Goal: Entertainment & Leisure: Consume media (video, audio)

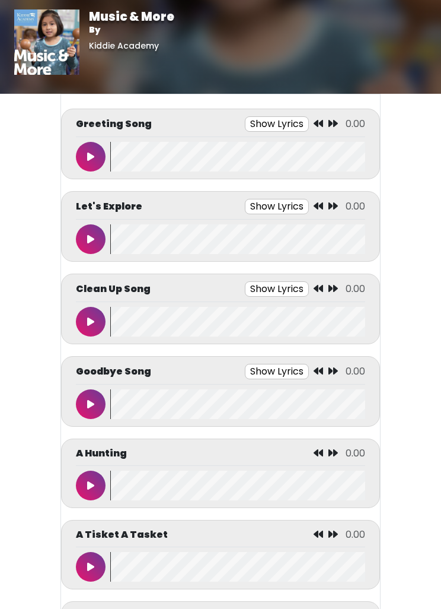
click at [89, 160] on icon at bounding box center [90, 156] width 7 height 9
click at [265, 122] on button "Show Lyrics" at bounding box center [256, 123] width 64 height 15
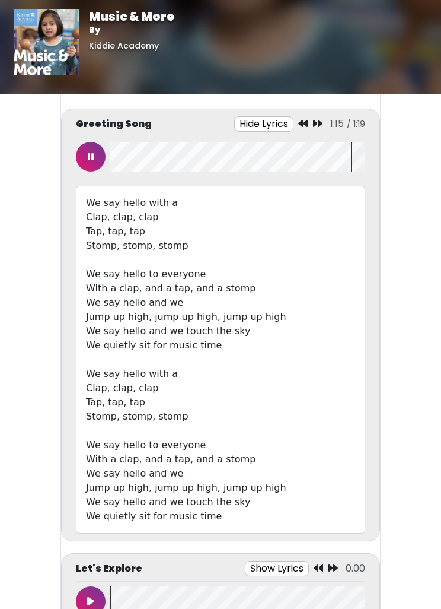
click at [87, 157] on button at bounding box center [91, 157] width 30 height 30
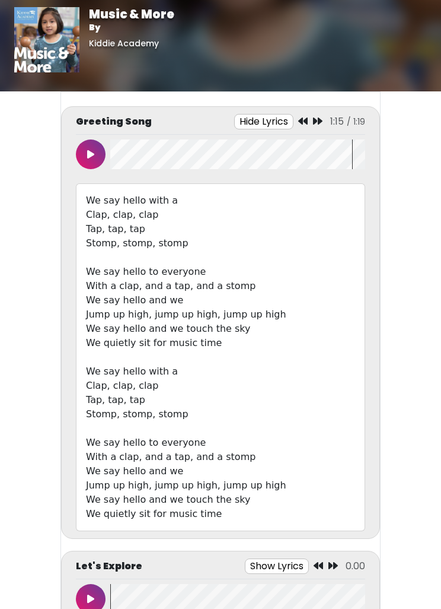
click at [271, 118] on button "Hide Lyrics" at bounding box center [263, 122] width 59 height 15
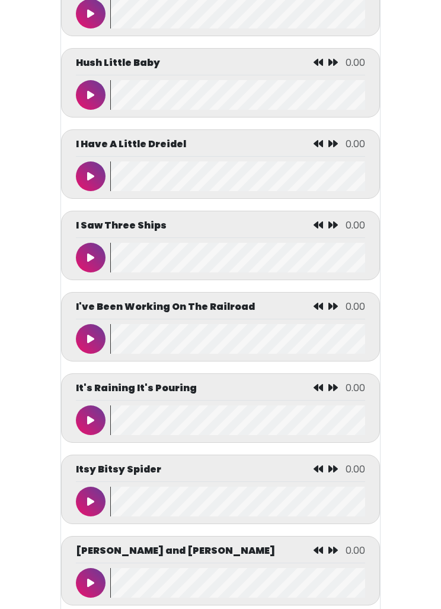
scroll to position [2923, 0]
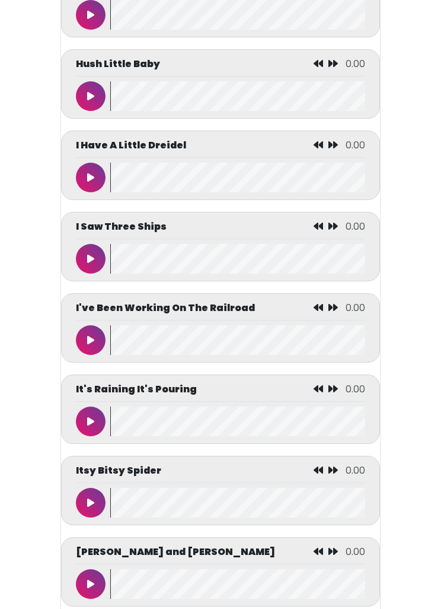
click at [94, 423] on button at bounding box center [91, 421] width 30 height 30
click at [101, 431] on button at bounding box center [91, 421] width 30 height 30
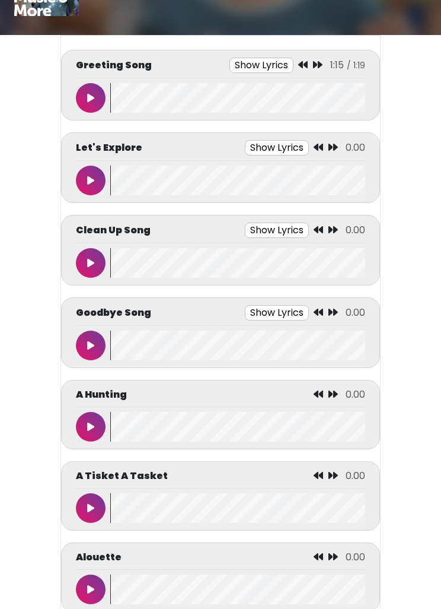
scroll to position [0, 0]
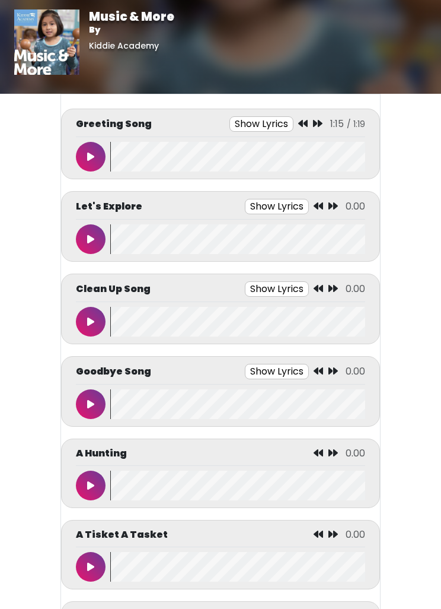
click at [87, 232] on button at bounding box center [91, 239] width 30 height 30
click at [90, 231] on button at bounding box center [91, 239] width 30 height 30
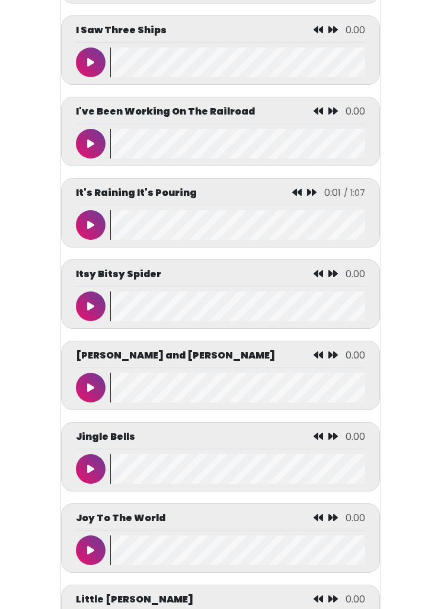
scroll to position [3129, 0]
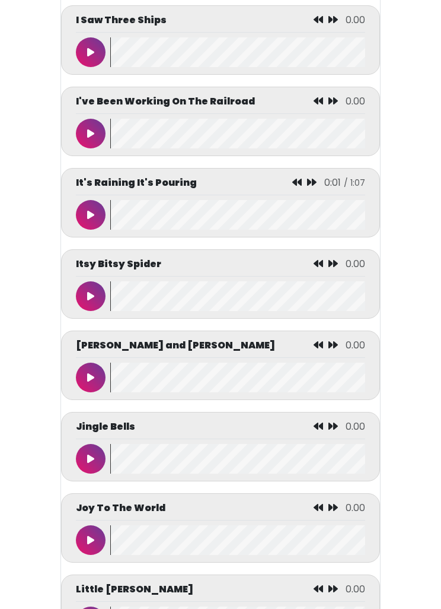
click at [105, 224] on button at bounding box center [91, 216] width 30 height 30
click at [90, 230] on button at bounding box center [91, 215] width 30 height 30
click at [103, 309] on button at bounding box center [91, 296] width 30 height 30
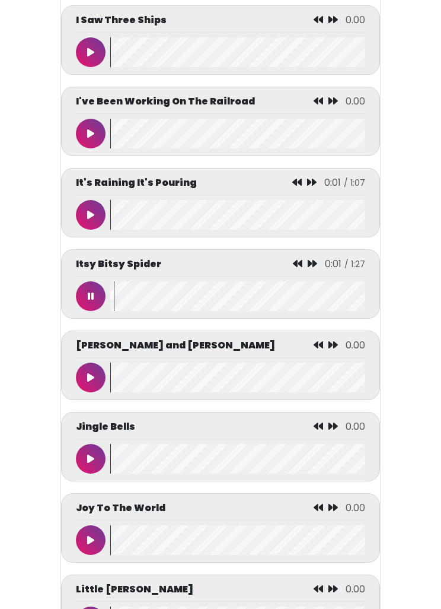
click at [98, 306] on button at bounding box center [91, 296] width 30 height 30
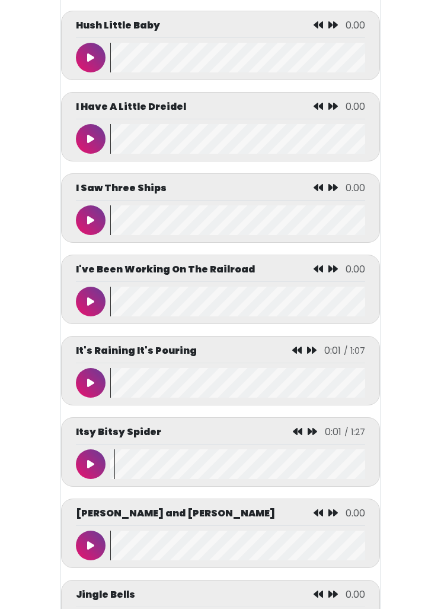
scroll to position [2973, 0]
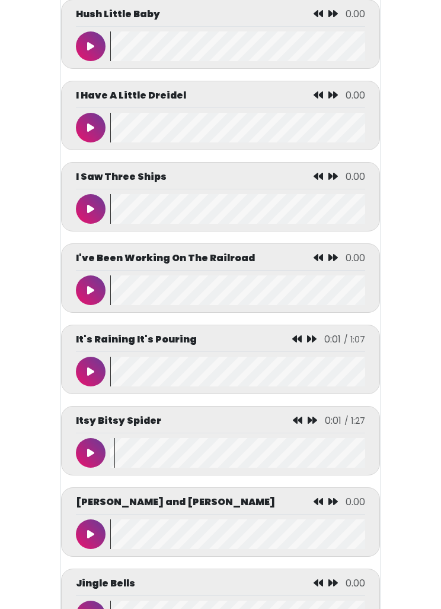
click at [93, 285] on button at bounding box center [91, 290] width 30 height 30
click at [96, 304] on button at bounding box center [91, 290] width 30 height 30
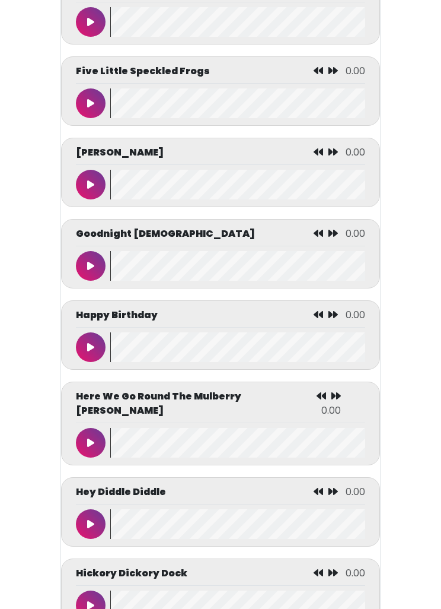
scroll to position [2080, 0]
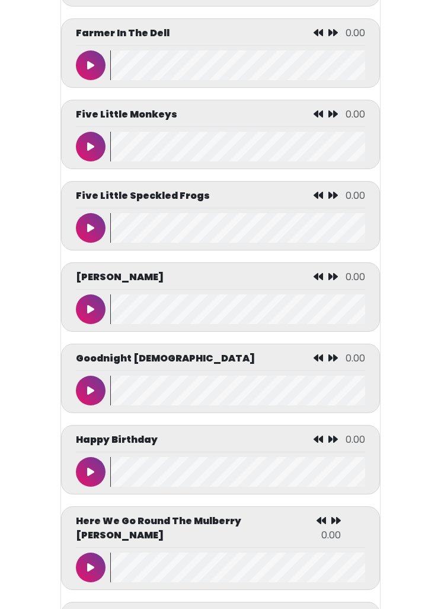
click at [113, 162] on wave at bounding box center [237, 147] width 255 height 30
click at [90, 151] on icon at bounding box center [90, 146] width 7 height 9
click at [88, 145] on button at bounding box center [91, 147] width 30 height 30
click at [104, 160] on button at bounding box center [91, 147] width 30 height 30
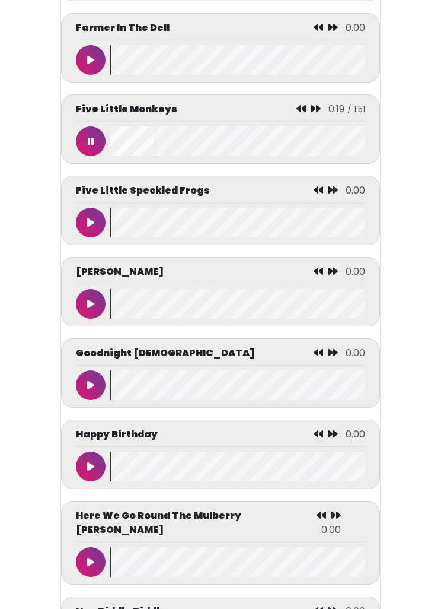
scroll to position [1971, 0]
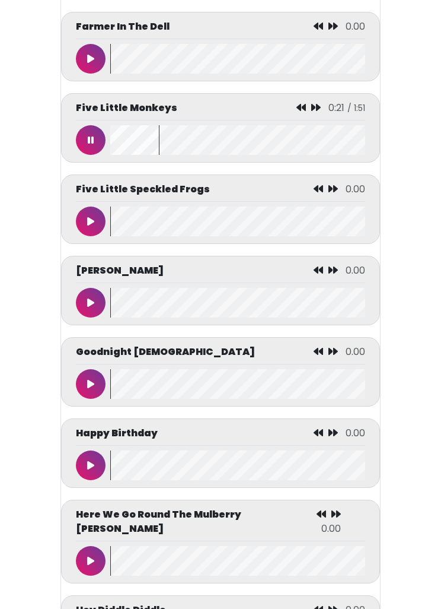
click at [303, 112] on icon at bounding box center [301, 107] width 9 height 9
click at [302, 112] on icon at bounding box center [301, 107] width 9 height 9
click at [94, 151] on button at bounding box center [91, 140] width 30 height 30
click at [102, 155] on button at bounding box center [91, 140] width 30 height 30
click at [91, 155] on button at bounding box center [91, 140] width 30 height 30
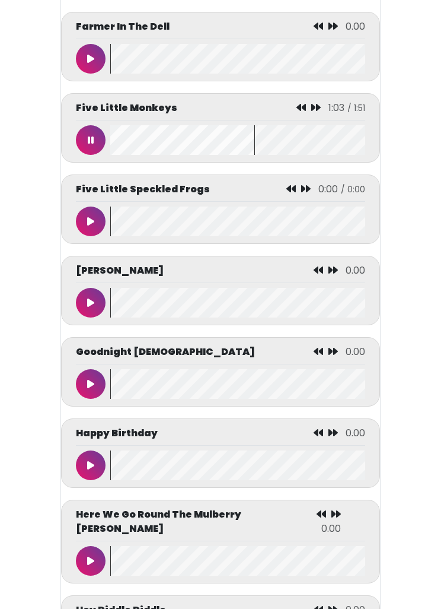
click at [93, 145] on icon at bounding box center [91, 139] width 6 height 9
click at [97, 152] on button at bounding box center [91, 140] width 30 height 30
click at [99, 155] on button at bounding box center [91, 140] width 30 height 30
click at [91, 147] on button at bounding box center [91, 140] width 30 height 30
click at [100, 155] on button at bounding box center [91, 140] width 30 height 30
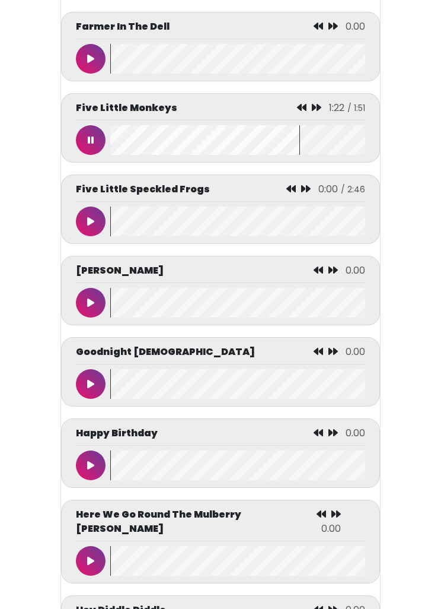
click at [80, 142] on button at bounding box center [91, 140] width 30 height 30
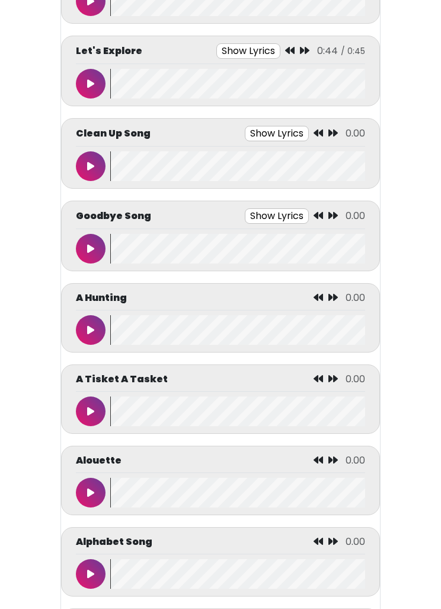
scroll to position [0, 0]
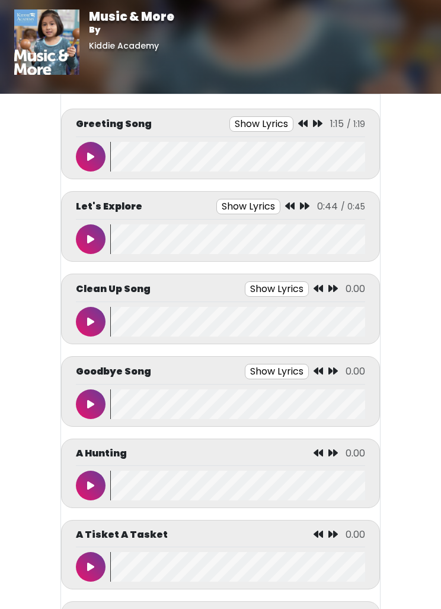
click at [85, 329] on button at bounding box center [91, 322] width 30 height 30
click at [80, 387] on div "Goodbye Song Show Lyrics 0.00 Goodbye music time Songs were sung" at bounding box center [221, 391] width 290 height 55
click at [99, 402] on button at bounding box center [91, 404] width 30 height 30
click at [269, 376] on button "Show Lyrics" at bounding box center [249, 371] width 64 height 15
